Goal: Task Accomplishment & Management: Manage account settings

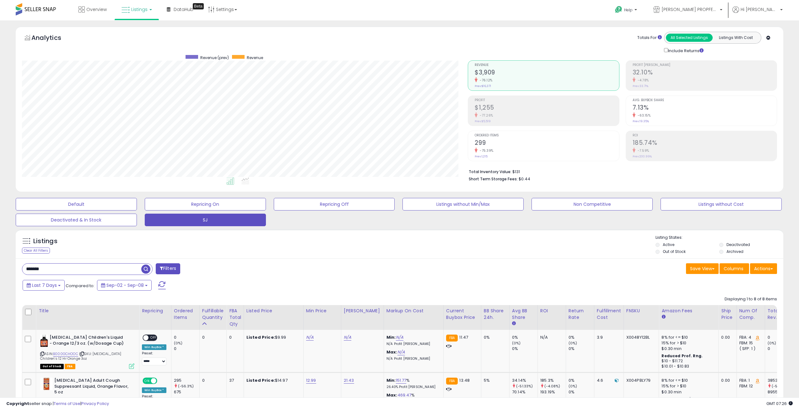
select select "**"
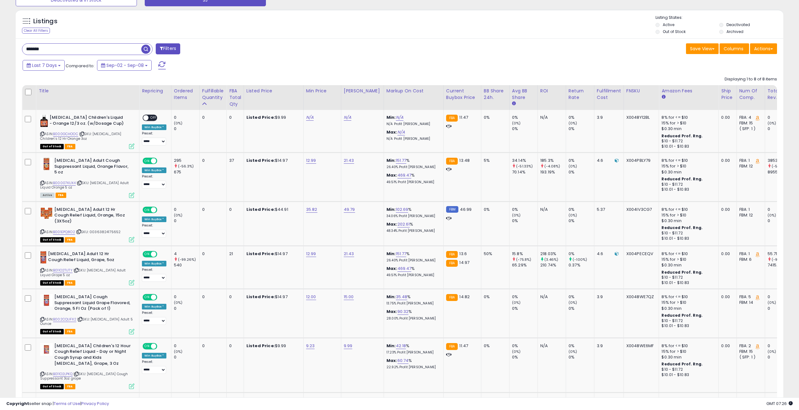
scroll to position [129, 446]
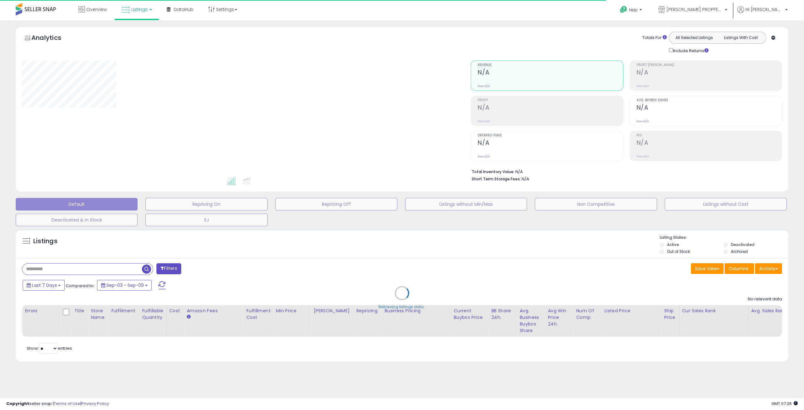
type input "**********"
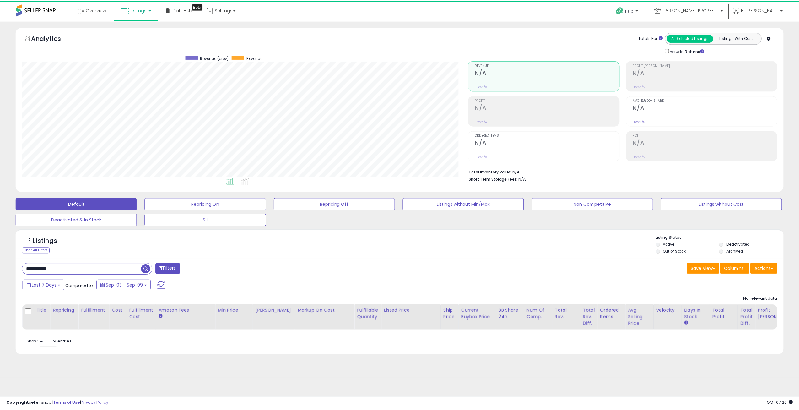
scroll to position [129, 449]
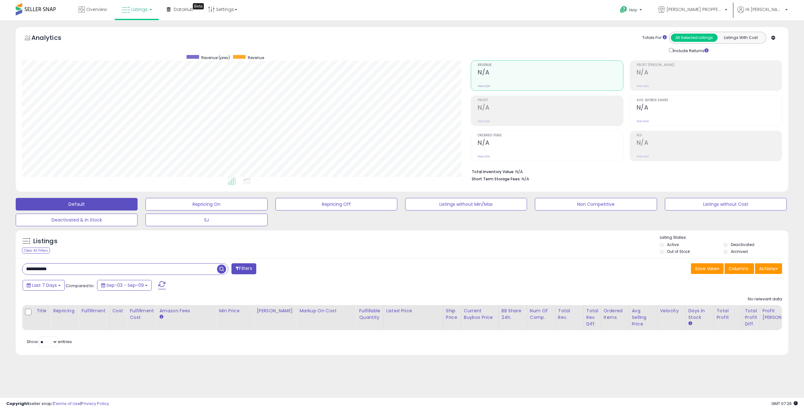
click at [65, 266] on input "**********" at bounding box center [119, 268] width 195 height 11
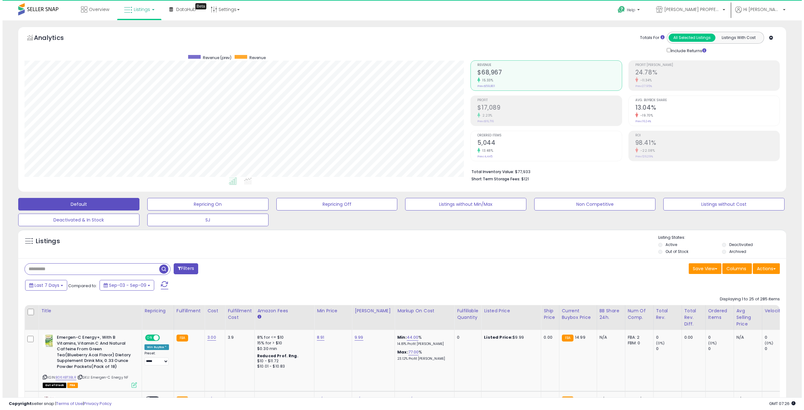
scroll to position [129, 446]
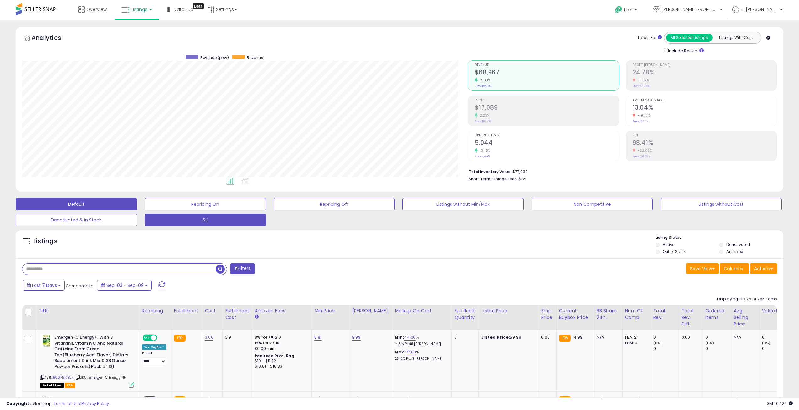
click at [190, 221] on button "SJ" at bounding box center [205, 220] width 121 height 13
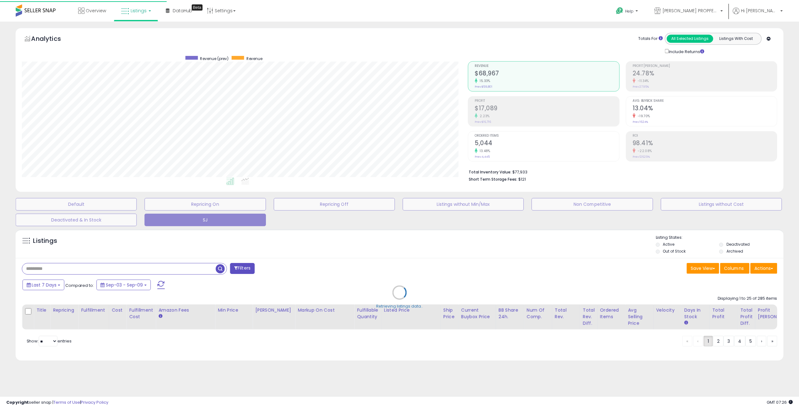
scroll to position [129, 449]
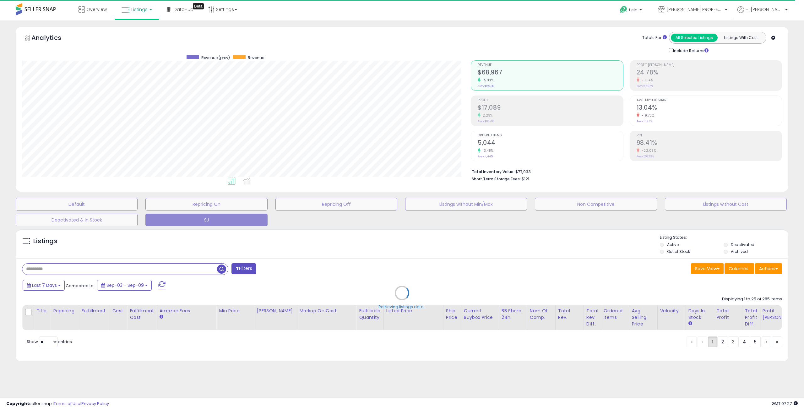
select select "**"
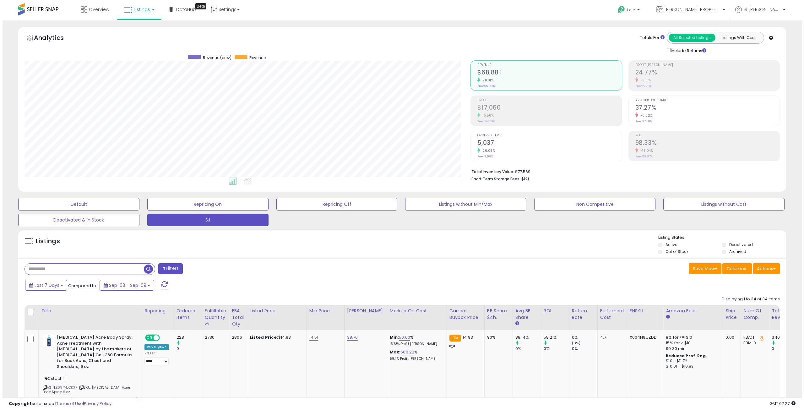
scroll to position [129, 446]
click at [528, 119] on div "Profit $17,060 16.56% Prev: $14,636" at bounding box center [547, 110] width 144 height 28
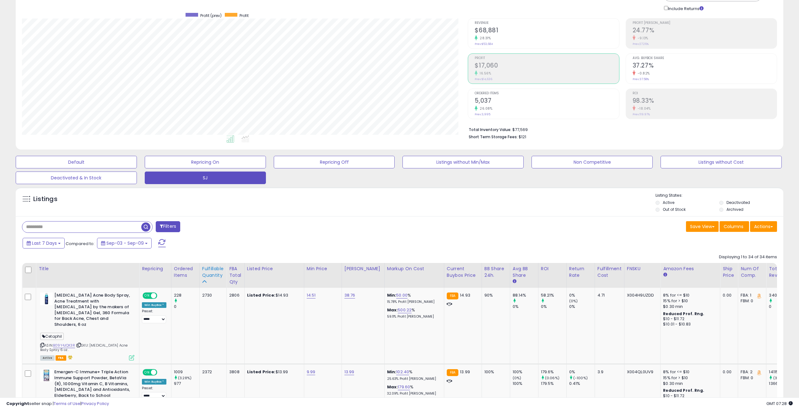
scroll to position [0, 0]
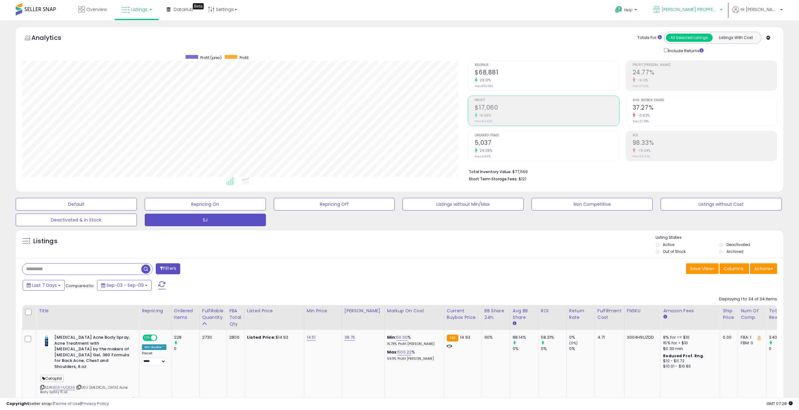
click at [718, 5] on link "[PERSON_NAME] PROPFESSIONAL" at bounding box center [688, 10] width 78 height 20
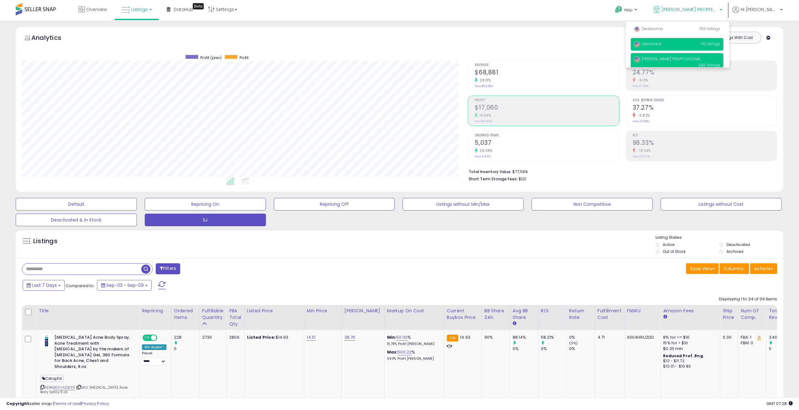
click at [670, 41] on p "DecoGreat 110 listings" at bounding box center [677, 44] width 93 height 13
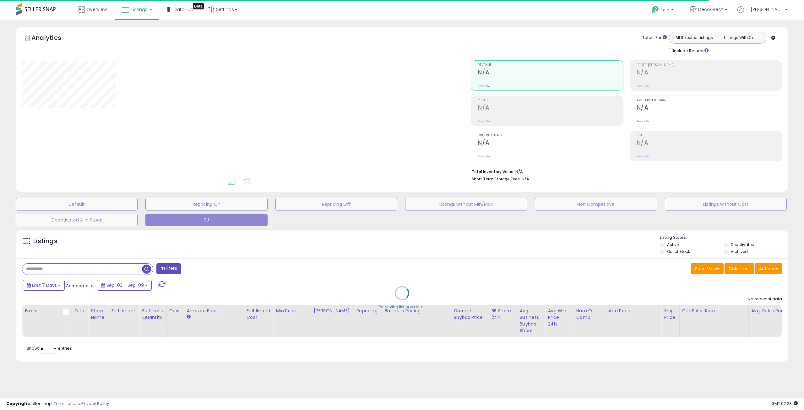
select select "**"
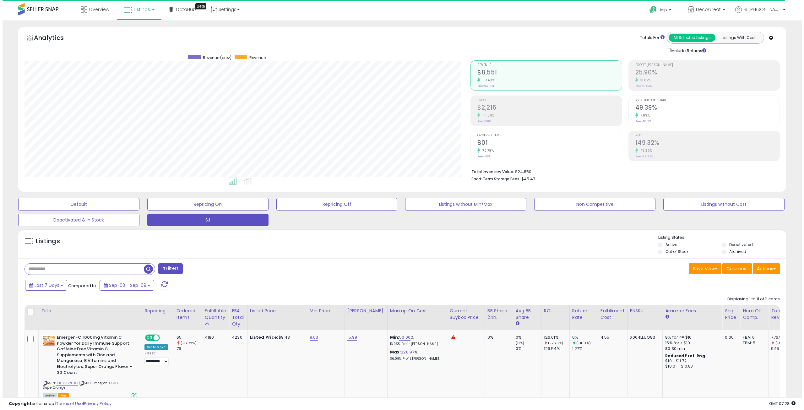
scroll to position [129, 446]
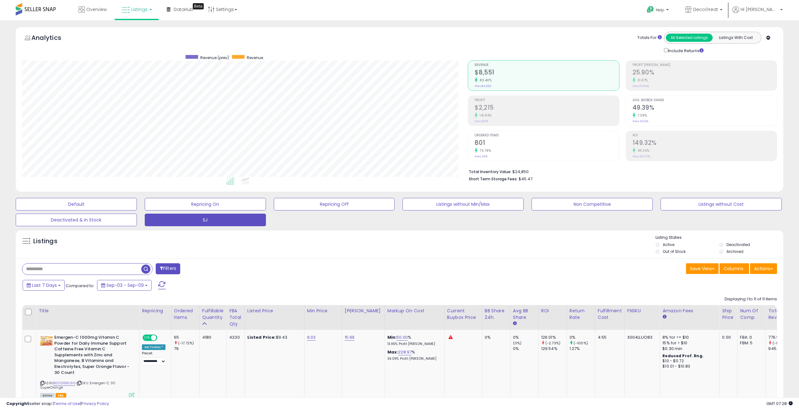
click at [491, 106] on h2 "$2,215" at bounding box center [547, 108] width 144 height 8
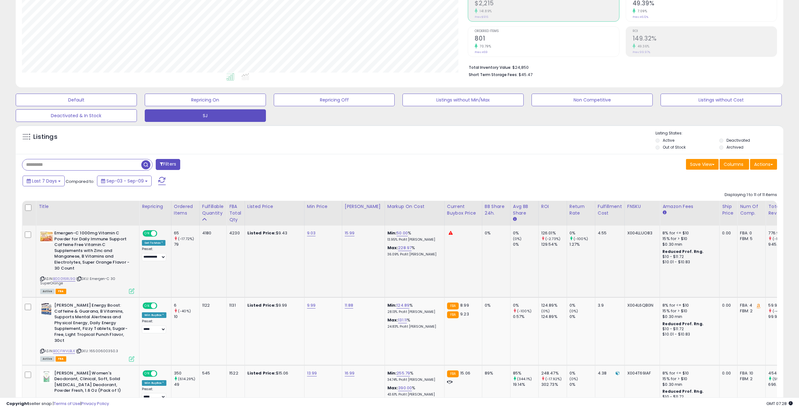
scroll to position [126, 0]
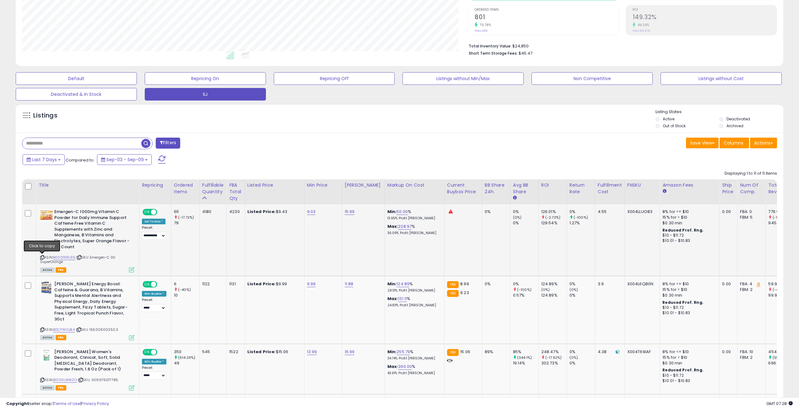
click at [45, 255] on div "ASIN: B00016RL9G | SKU: Emergen-C 30 SuperOrange Active FBA" at bounding box center [87, 240] width 94 height 63
click at [43, 256] on icon at bounding box center [42, 257] width 4 height 3
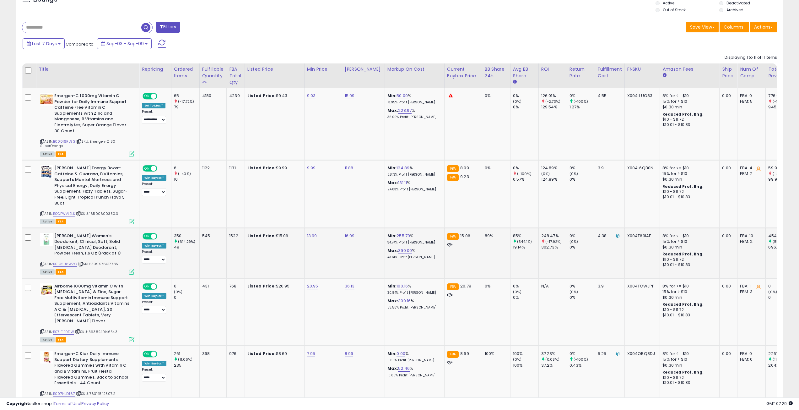
scroll to position [251, 0]
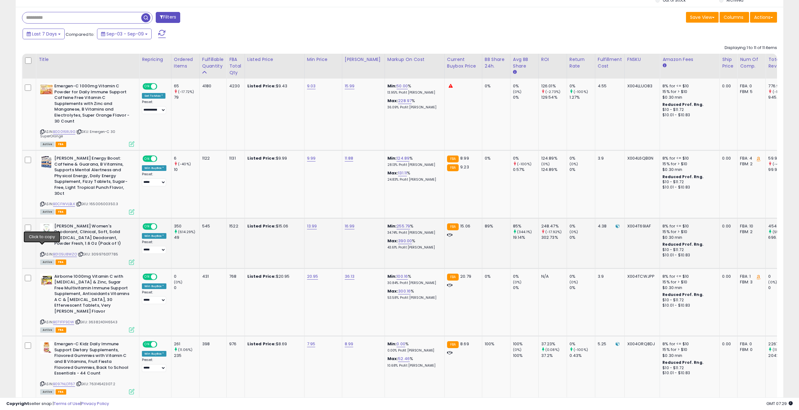
click at [41, 252] on icon at bounding box center [42, 253] width 4 height 3
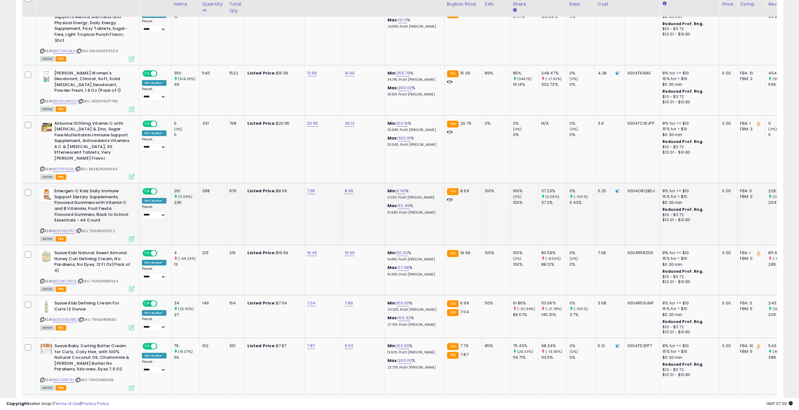
scroll to position [408, 0]
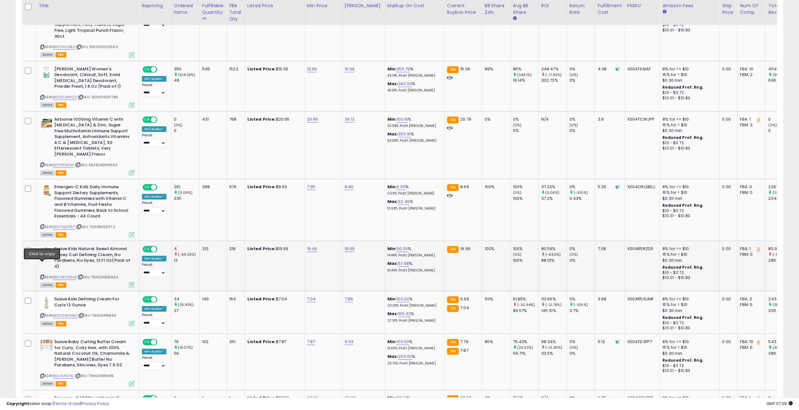
click at [42, 275] on icon at bounding box center [42, 276] width 4 height 3
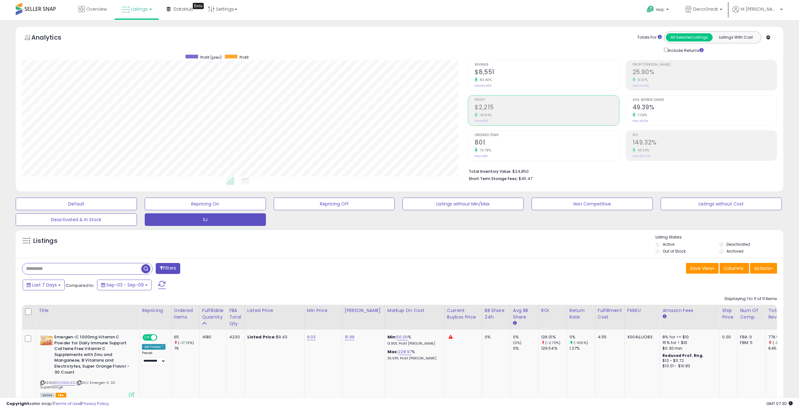
scroll to position [0, 0]
click at [718, 11] on span "DecoGreat" at bounding box center [705, 9] width 25 height 6
click at [663, 28] on span "Dealaroma" at bounding box center [648, 28] width 29 height 5
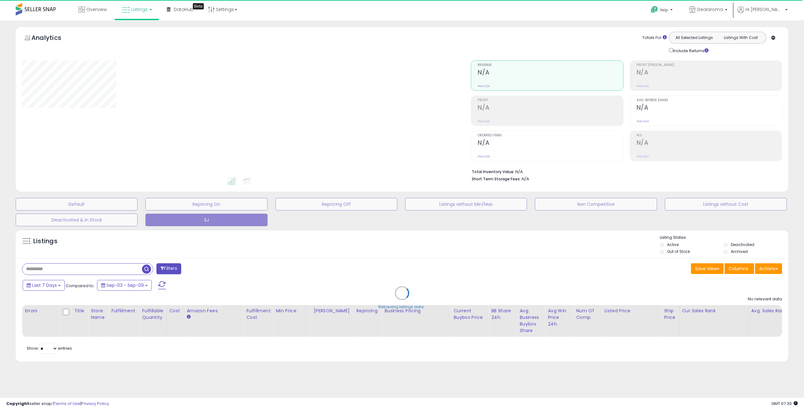
select select "**"
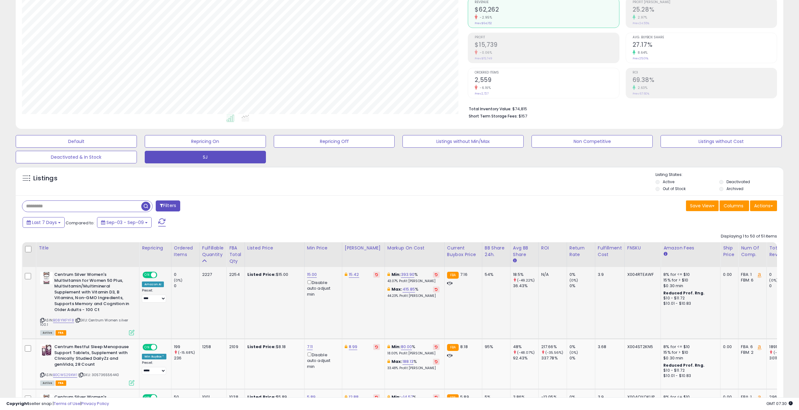
scroll to position [129, 446]
click at [42, 318] on icon at bounding box center [42, 319] width 4 height 3
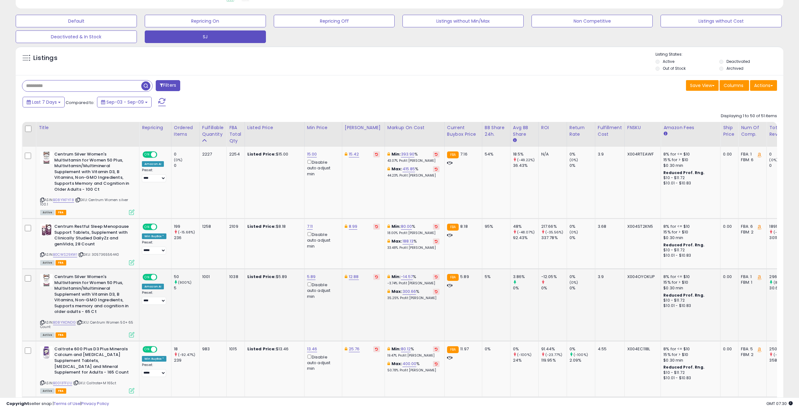
scroll to position [188, 0]
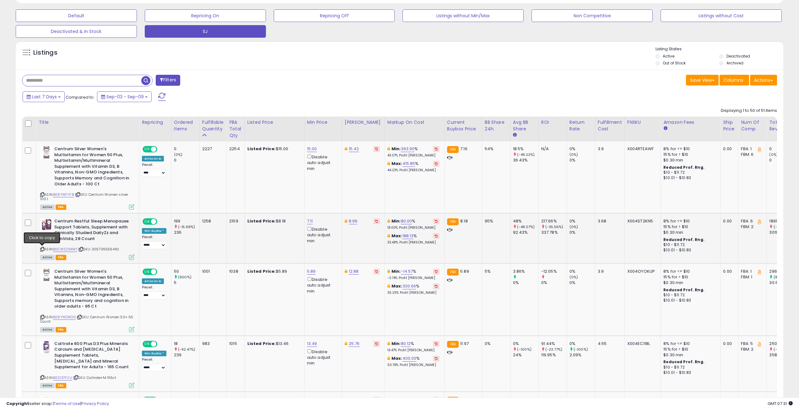
click at [42, 248] on icon at bounding box center [42, 248] width 4 height 3
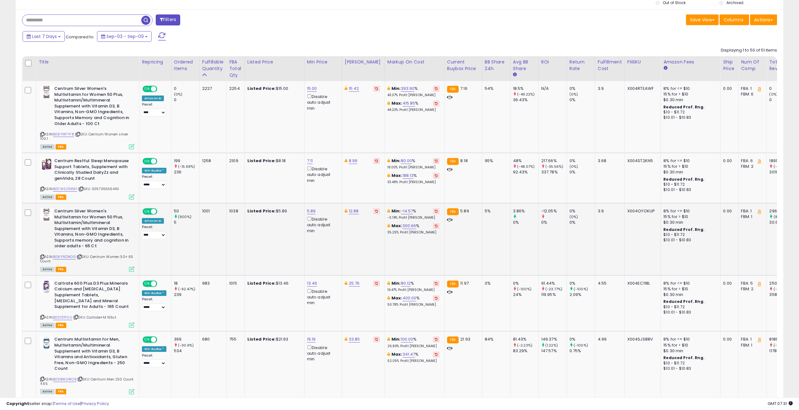
scroll to position [251, 0]
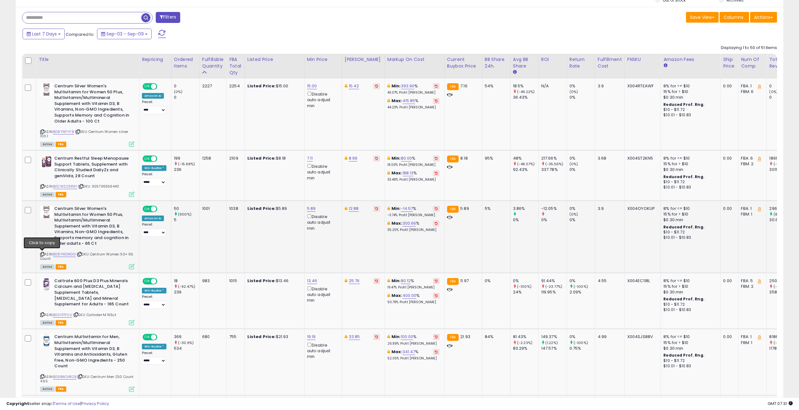
click at [42, 254] on icon at bounding box center [42, 253] width 4 height 3
click at [311, 208] on link "5.89" at bounding box center [311, 208] width 9 height 6
drag, startPoint x: 279, startPoint y: 189, endPoint x: 273, endPoint y: 188, distance: 5.4
click at [273, 188] on input "****" at bounding box center [293, 186] width 56 height 11
type input "****"
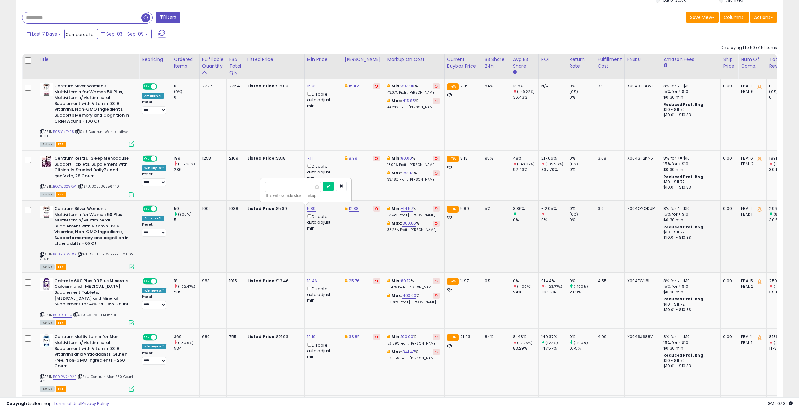
click button "submit" at bounding box center [328, 185] width 11 height 9
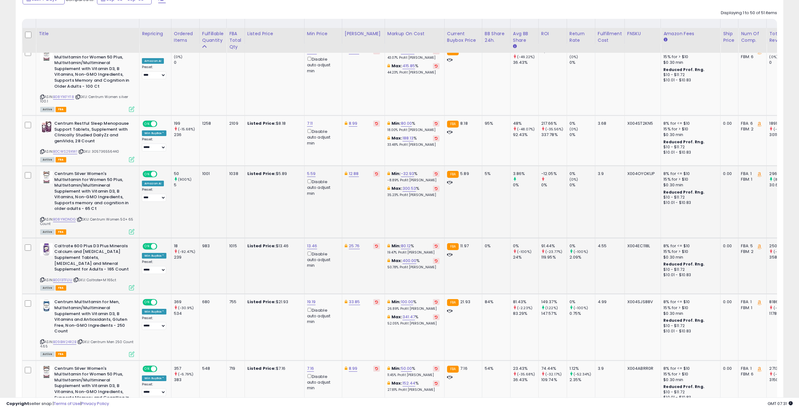
scroll to position [314, 0]
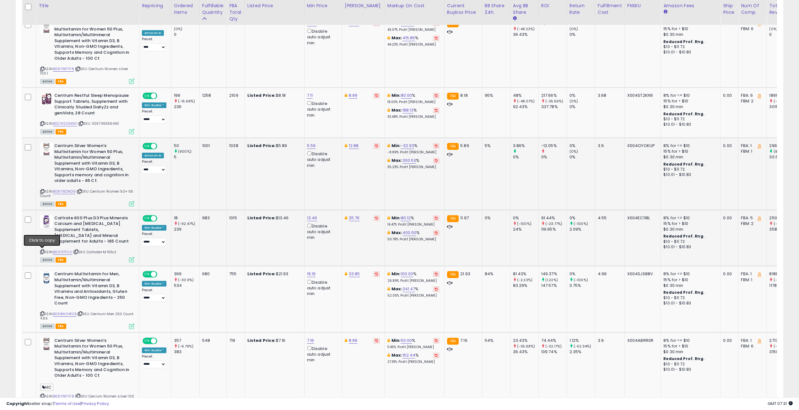
click at [42, 251] on icon at bounding box center [42, 251] width 4 height 3
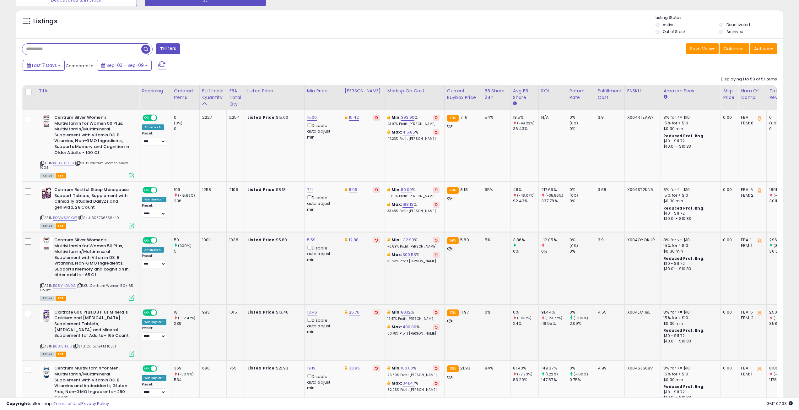
scroll to position [0, 0]
